Goal: Navigation & Orientation: Find specific page/section

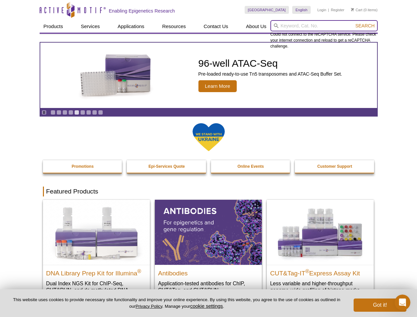
click at [324, 26] on input "search" at bounding box center [323, 25] width 107 height 11
click at [364, 26] on span "Search" at bounding box center [364, 25] width 19 height 5
click at [44, 112] on icon "Pause" at bounding box center [44, 112] width 4 height 4
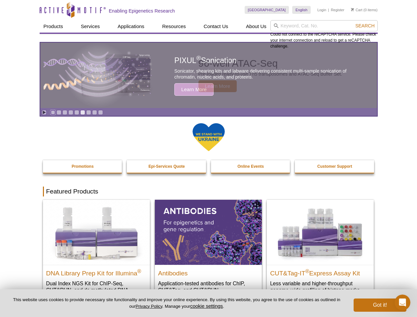
click at [53, 112] on link "Go to slide 1" at bounding box center [52, 112] width 5 height 5
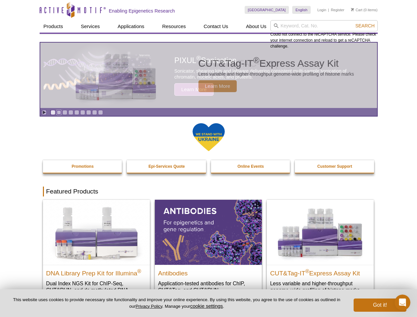
click at [59, 112] on link "Go to slide 2" at bounding box center [58, 112] width 5 height 5
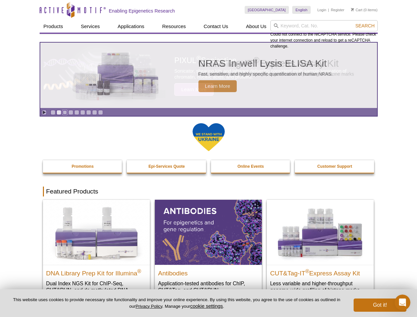
click at [65, 112] on link "Go to slide 3" at bounding box center [64, 112] width 5 height 5
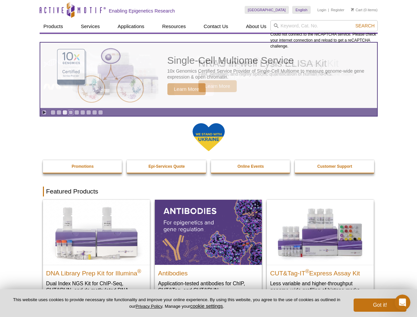
click at [71, 112] on link "Go to slide 4" at bounding box center [70, 112] width 5 height 5
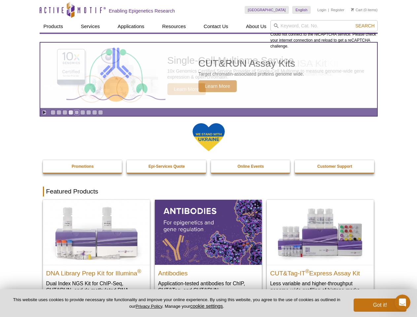
click at [77, 112] on link "Go to slide 5" at bounding box center [76, 112] width 5 height 5
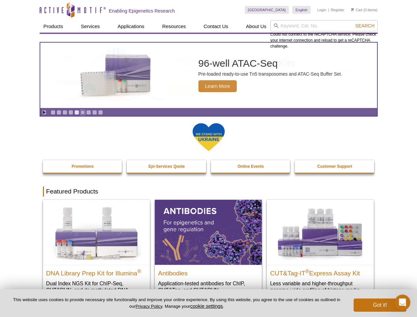
click at [82, 112] on link "Go to slide 6" at bounding box center [82, 112] width 5 height 5
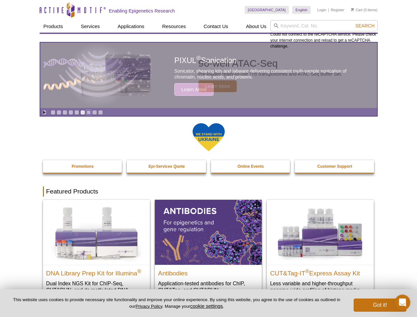
click at [88, 112] on link "Go to slide 7" at bounding box center [88, 112] width 5 height 5
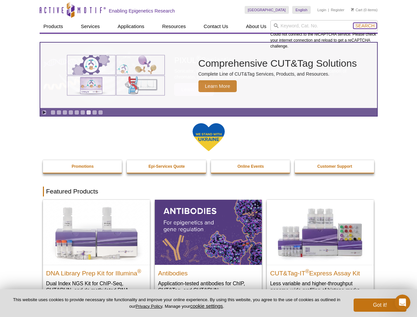
click at [364, 26] on span "Search" at bounding box center [364, 25] width 19 height 5
